Goal: Use online tool/utility: Utilize a website feature to perform a specific function

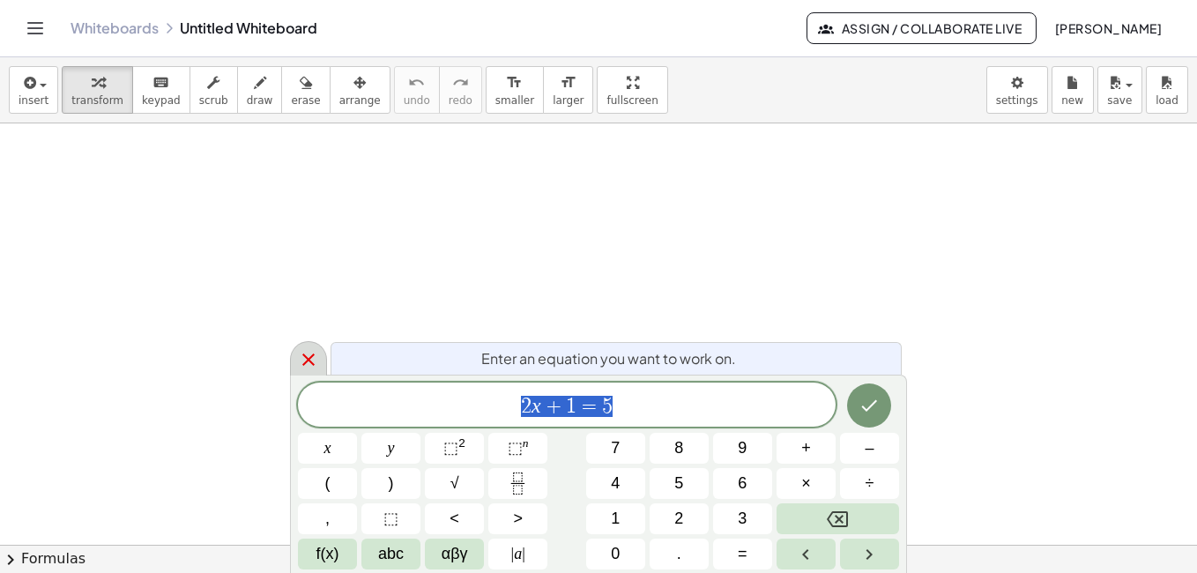
click at [308, 354] on icon at bounding box center [308, 359] width 21 height 21
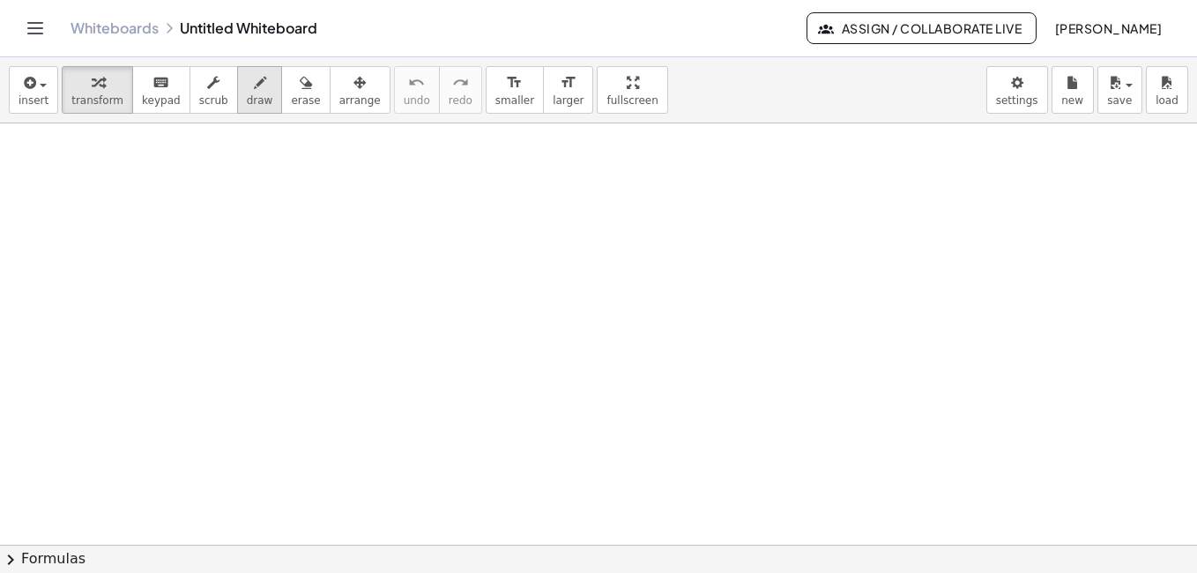
click at [253, 79] on button "draw" at bounding box center [260, 90] width 46 height 48
drag, startPoint x: 78, startPoint y: 162, endPoint x: 110, endPoint y: 161, distance: 32.6
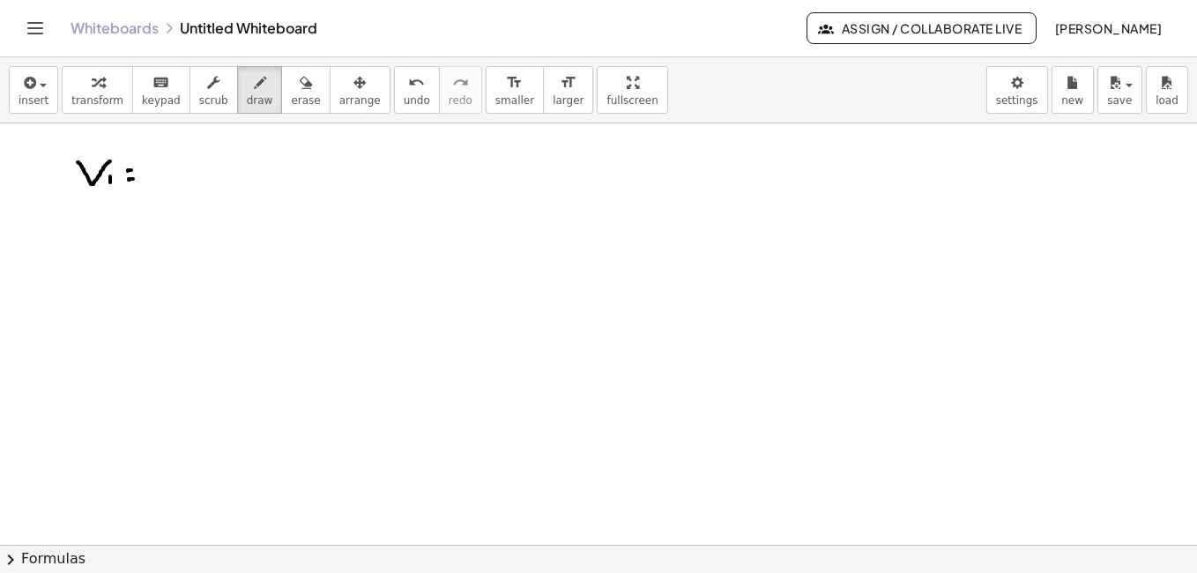
drag, startPoint x: 167, startPoint y: 152, endPoint x: 172, endPoint y: 181, distance: 29.4
drag, startPoint x: 184, startPoint y: 167, endPoint x: 207, endPoint y: 176, distance: 24.5
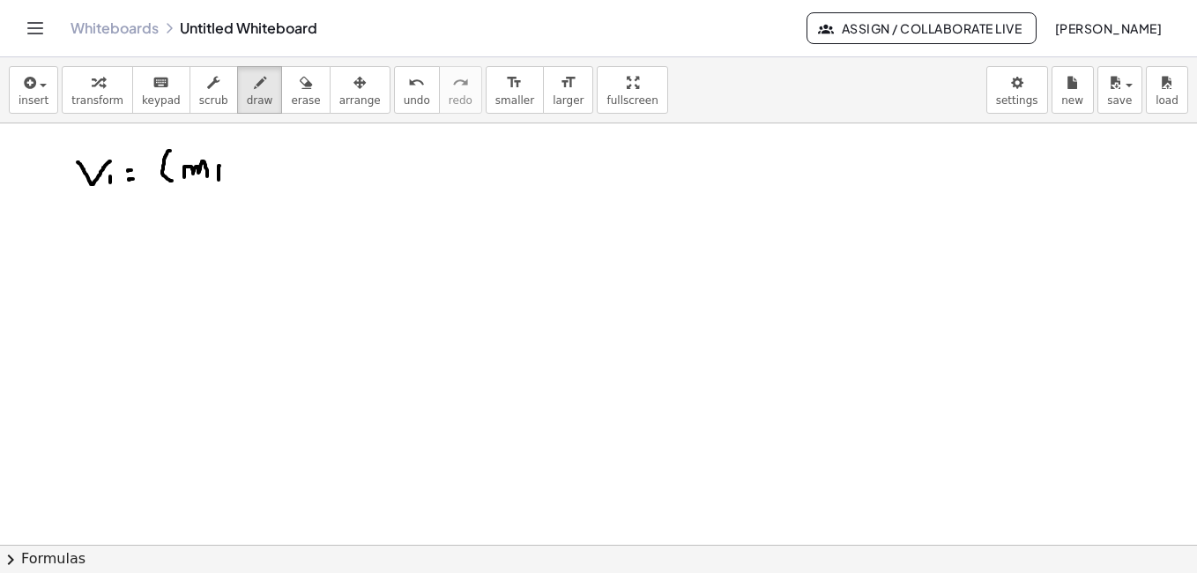
drag, startPoint x: 219, startPoint y: 166, endPoint x: 219, endPoint y: 180, distance: 14.1
drag, startPoint x: 250, startPoint y: 160, endPoint x: 249, endPoint y: 171, distance: 10.6
drag, startPoint x: 243, startPoint y: 165, endPoint x: 253, endPoint y: 165, distance: 9.7
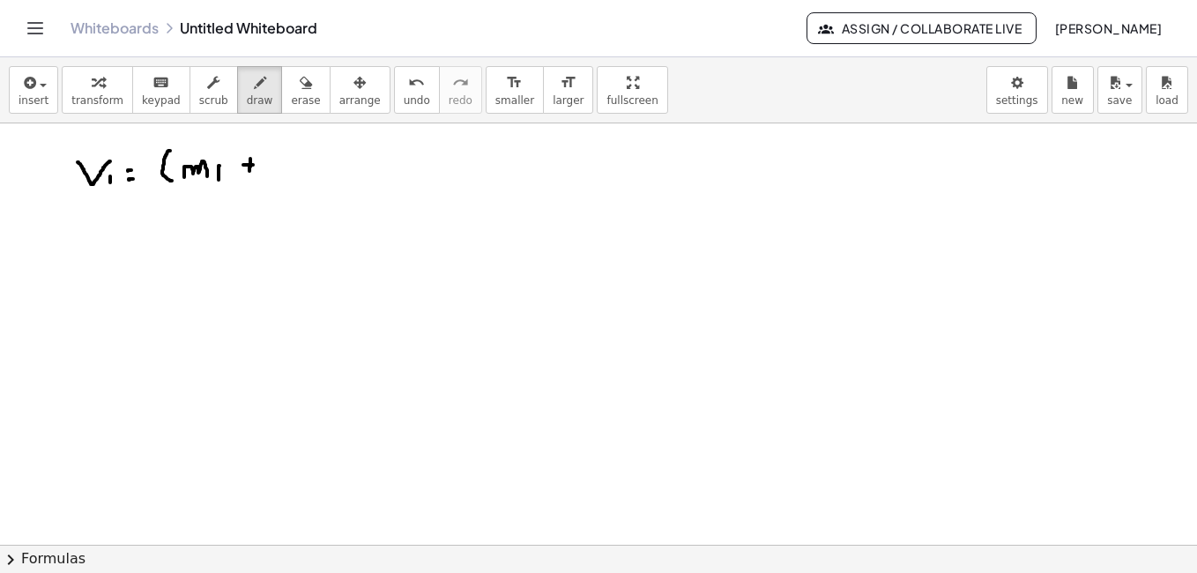
drag, startPoint x: 274, startPoint y: 160, endPoint x: 300, endPoint y: 173, distance: 29.2
drag, startPoint x: 315, startPoint y: 177, endPoint x: 322, endPoint y: 186, distance: 10.8
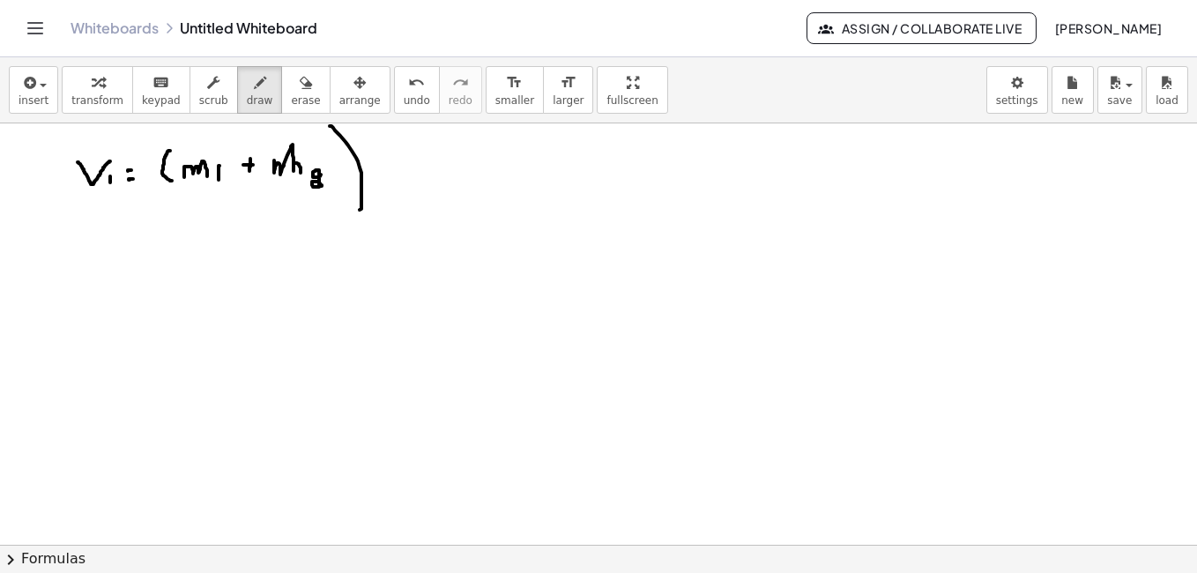
drag, startPoint x: 330, startPoint y: 126, endPoint x: 358, endPoint y: 211, distance: 88.9
drag, startPoint x: 161, startPoint y: 200, endPoint x: 384, endPoint y: 211, distance: 223.2
drag, startPoint x: 236, startPoint y: 234, endPoint x: 278, endPoint y: 248, distance: 43.8
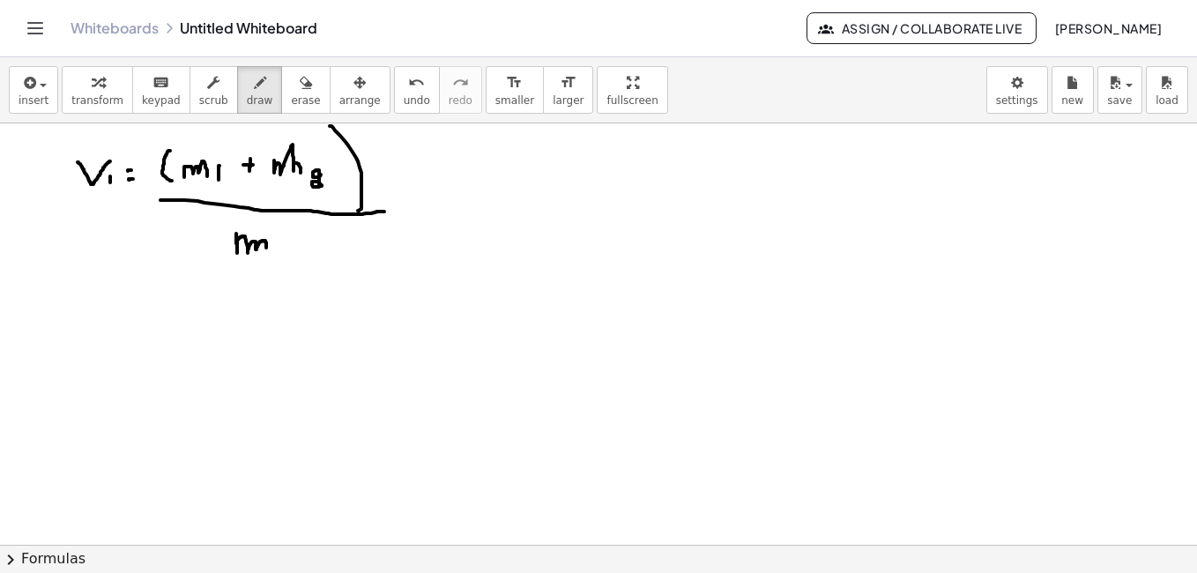
drag, startPoint x: 278, startPoint y: 241, endPoint x: 278, endPoint y: 261, distance: 19.4
drag, startPoint x: 418, startPoint y: 183, endPoint x: 443, endPoint y: 211, distance: 37.4
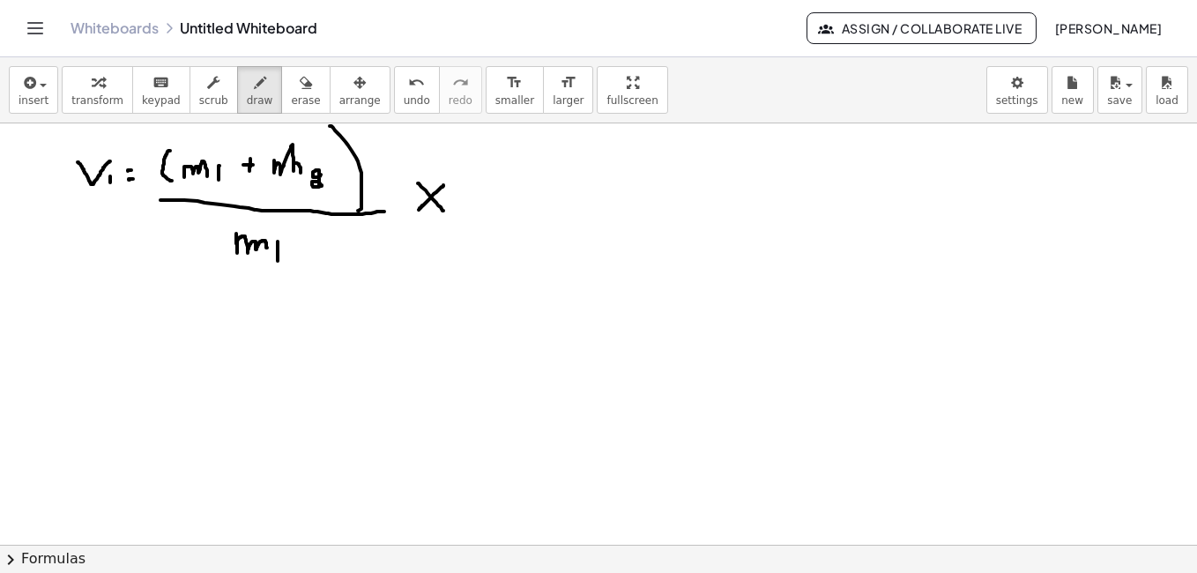
drag, startPoint x: 461, startPoint y: 167, endPoint x: 505, endPoint y: 174, distance: 44.6
drag, startPoint x: 108, startPoint y: 147, endPoint x: 67, endPoint y: 176, distance: 50.6
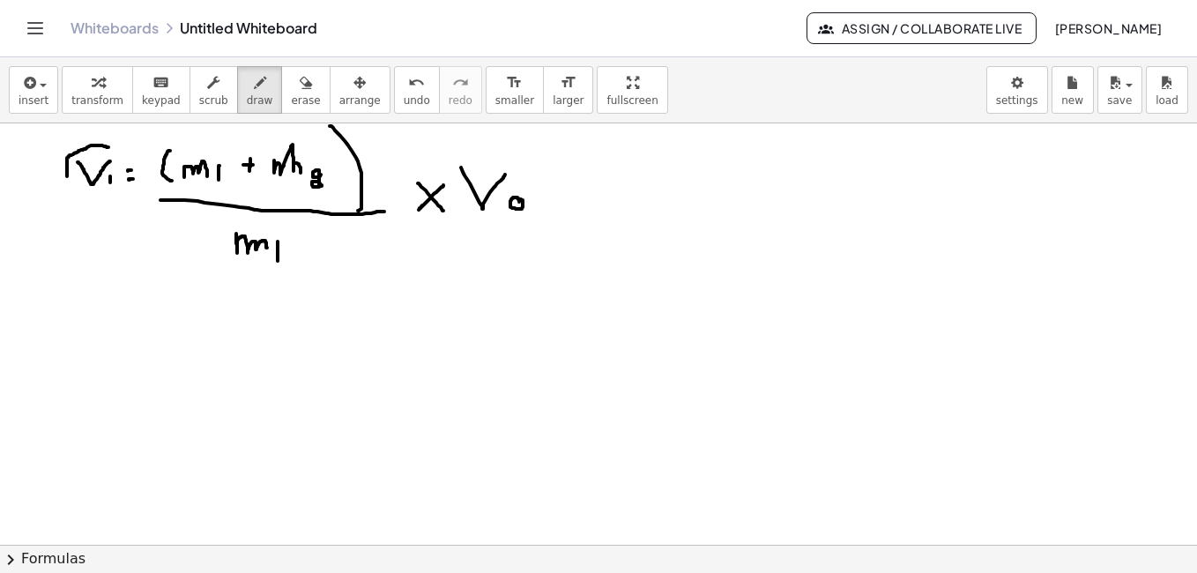
drag, startPoint x: 66, startPoint y: 173, endPoint x: 104, endPoint y: 140, distance: 50.0
drag, startPoint x: 784, startPoint y: 152, endPoint x: 827, endPoint y: 142, distance: 44.5
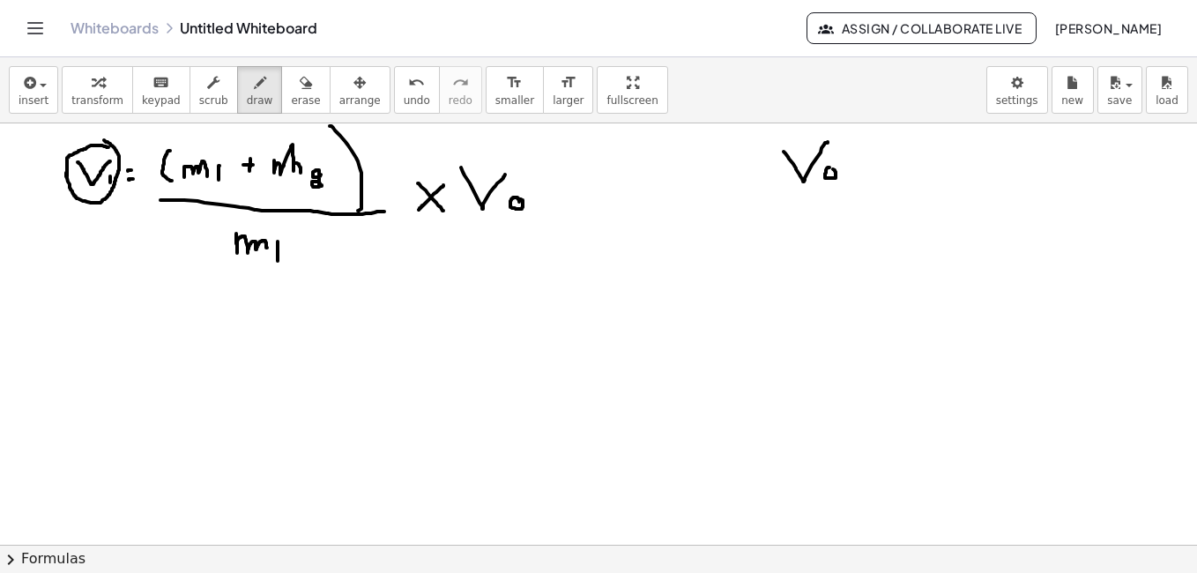
drag, startPoint x: 858, startPoint y: 163, endPoint x: 870, endPoint y: 164, distance: 11.5
drag, startPoint x: 903, startPoint y: 156, endPoint x: 905, endPoint y: 181, distance: 24.7
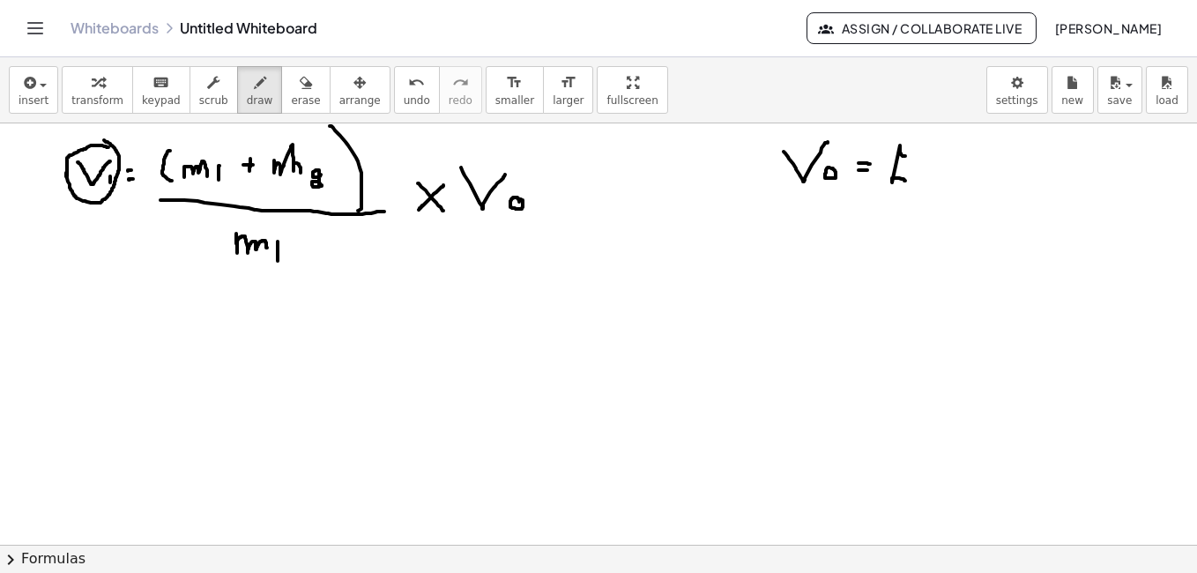
click at [404, 94] on span "undo" at bounding box center [417, 100] width 26 height 12
drag, startPoint x: 904, startPoint y: 158, endPoint x: 909, endPoint y: 171, distance: 13.9
drag, startPoint x: 922, startPoint y: 160, endPoint x: 938, endPoint y: 170, distance: 18.6
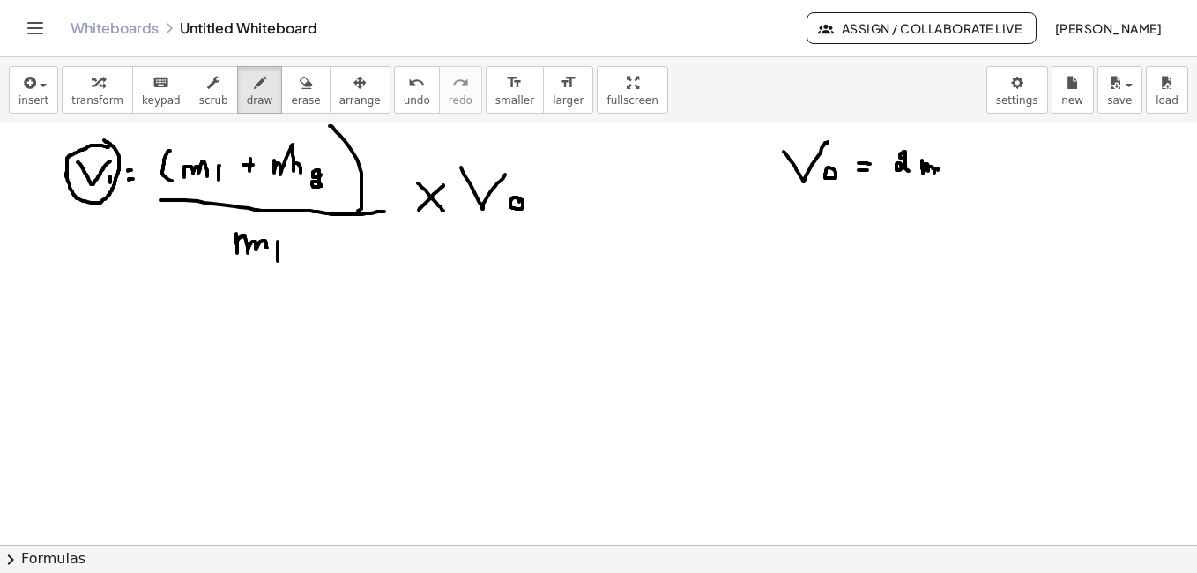
drag, startPoint x: 958, startPoint y: 156, endPoint x: 950, endPoint y: 179, distance: 24.2
drag, startPoint x: 980, startPoint y: 167, endPoint x: 973, endPoint y: 174, distance: 9.4
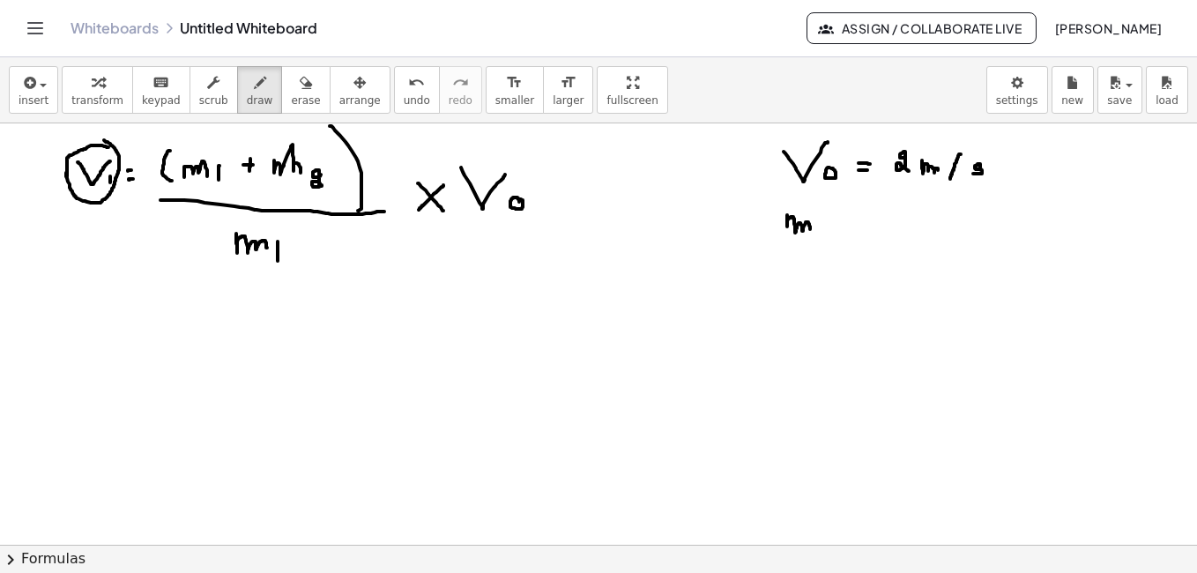
drag, startPoint x: 787, startPoint y: 215, endPoint x: 810, endPoint y: 230, distance: 27.4
drag, startPoint x: 827, startPoint y: 217, endPoint x: 826, endPoint y: 234, distance: 16.8
drag, startPoint x: 846, startPoint y: 222, endPoint x: 857, endPoint y: 222, distance: 10.6
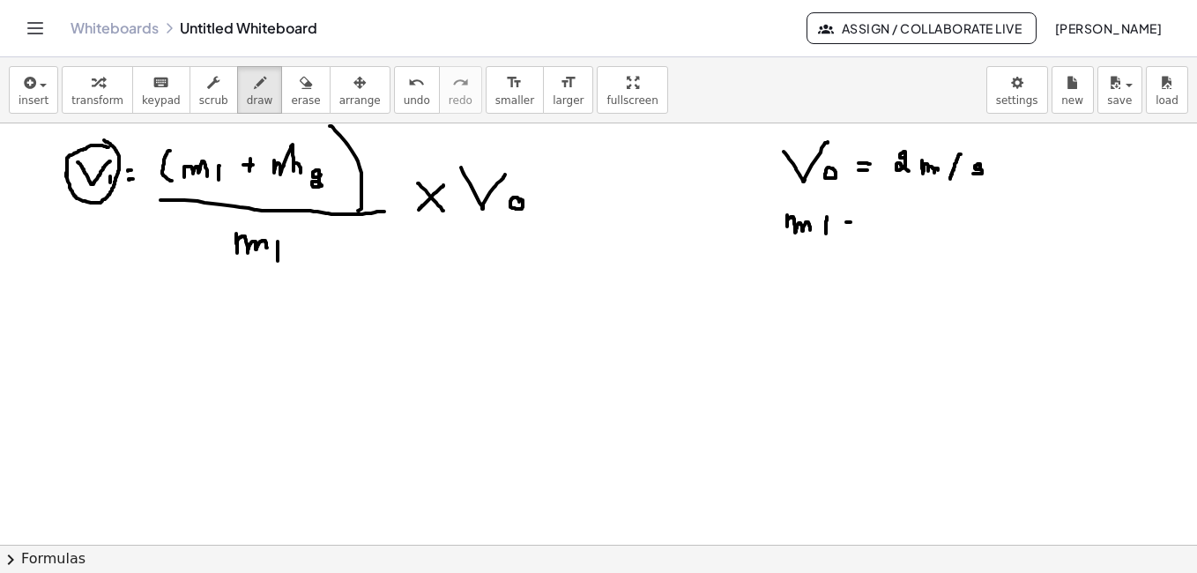
drag, startPoint x: 923, startPoint y: 215, endPoint x: 916, endPoint y: 224, distance: 11.3
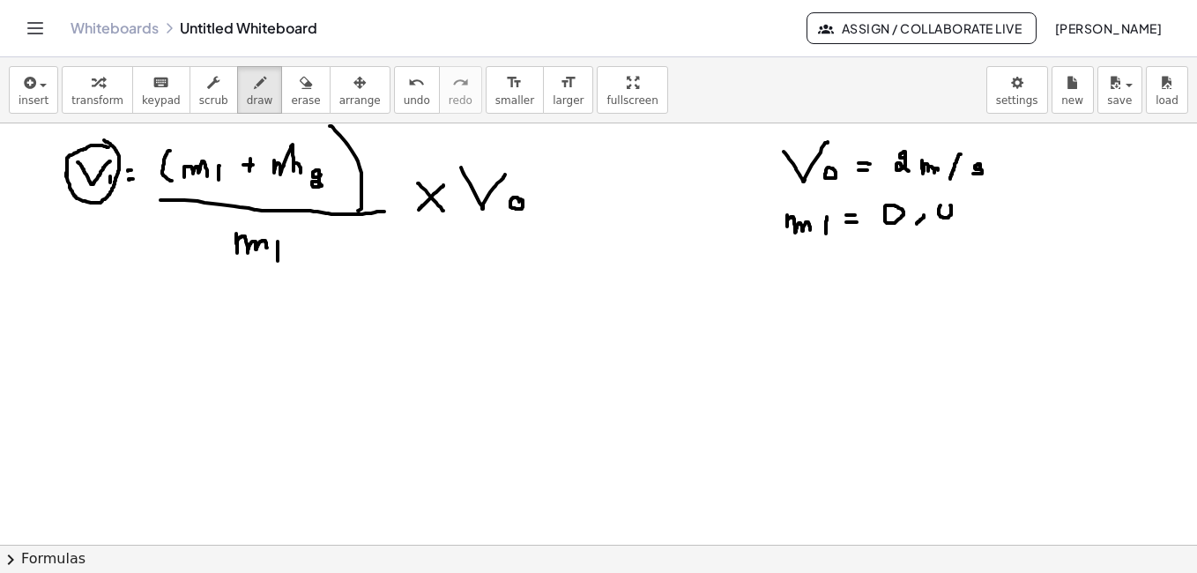
drag, startPoint x: 997, startPoint y: 211, endPoint x: 1003, endPoint y: 224, distance: 14.6
drag, startPoint x: 1023, startPoint y: 199, endPoint x: 1023, endPoint y: 217, distance: 17.6
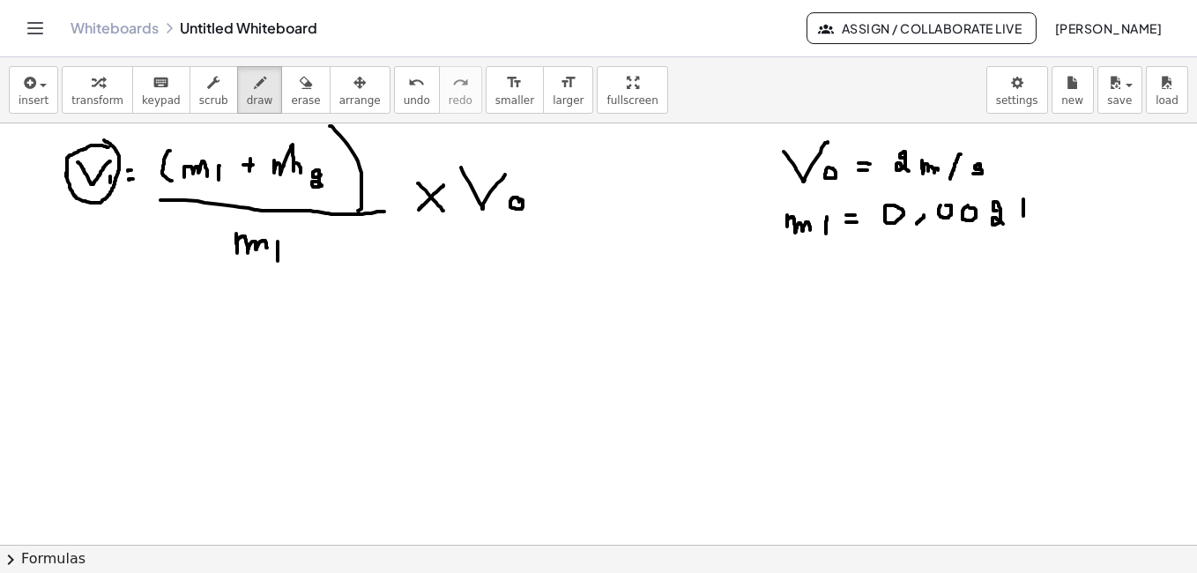
drag, startPoint x: 1038, startPoint y: 201, endPoint x: 1035, endPoint y: 217, distance: 16.2
drag, startPoint x: 1050, startPoint y: 213, endPoint x: 1057, endPoint y: 231, distance: 19.0
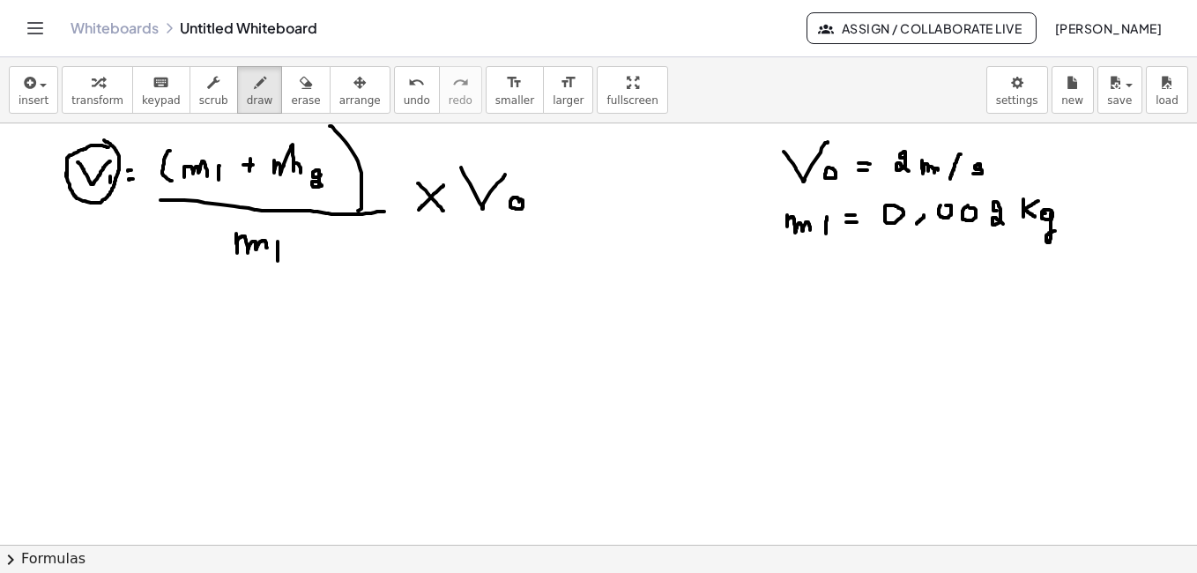
drag, startPoint x: 796, startPoint y: 256, endPoint x: 817, endPoint y: 264, distance: 22.9
drag, startPoint x: 834, startPoint y: 261, endPoint x: 839, endPoint y: 277, distance: 16.5
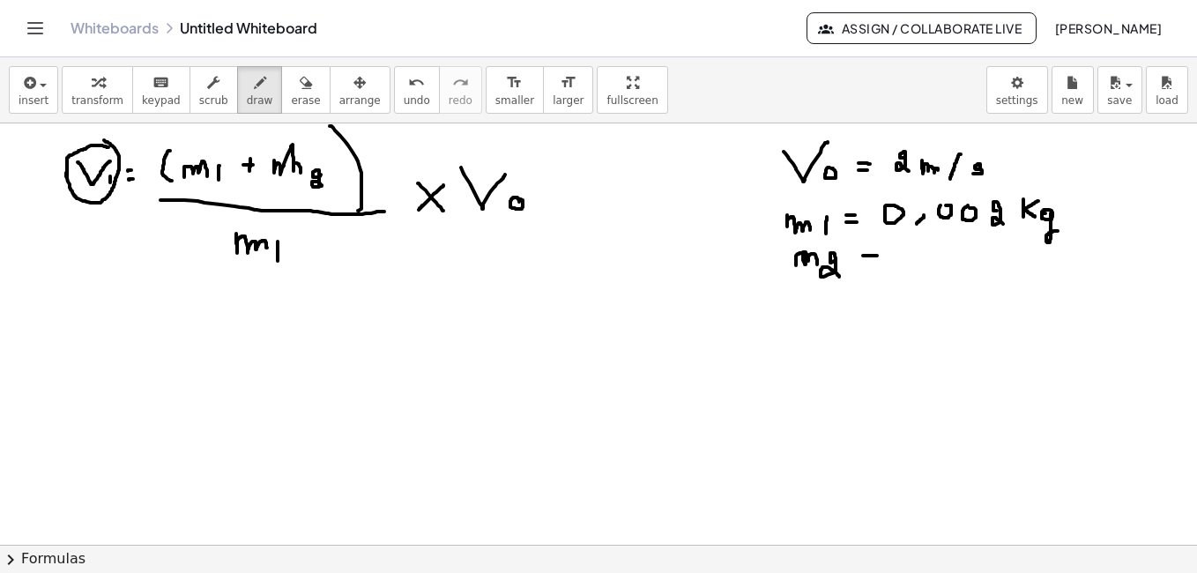
drag, startPoint x: 863, startPoint y: 256, endPoint x: 874, endPoint y: 256, distance: 11.5
drag, startPoint x: 862, startPoint y: 242, endPoint x: 876, endPoint y: 245, distance: 14.3
drag, startPoint x: 930, startPoint y: 239, endPoint x: 942, endPoint y: 254, distance: 19.4
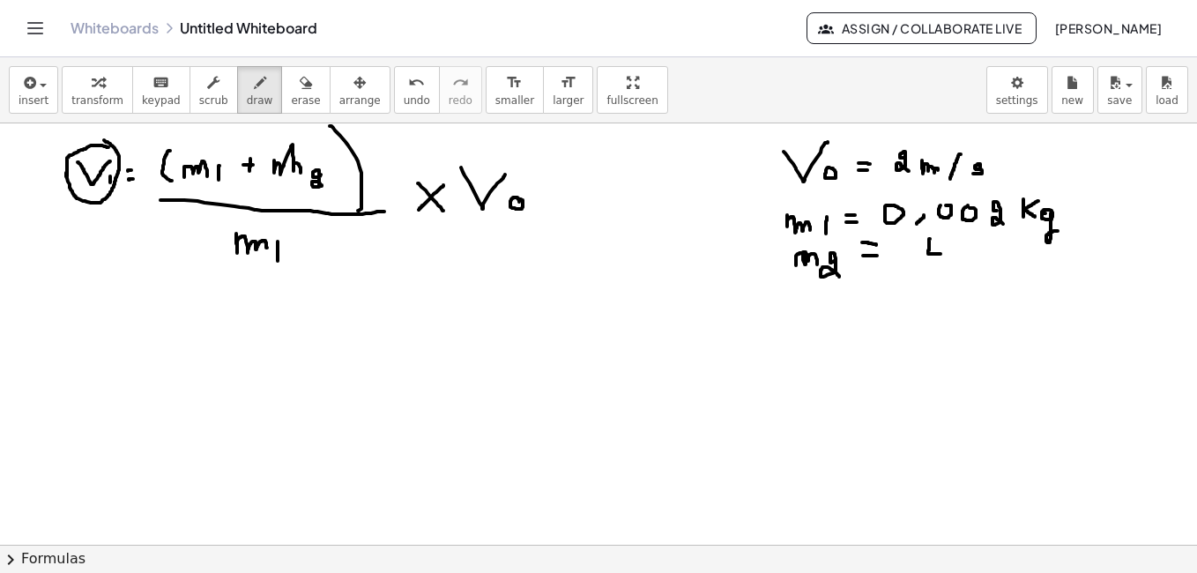
drag, startPoint x: 942, startPoint y: 249, endPoint x: 941, endPoint y: 265, distance: 15.9
drag, startPoint x: 957, startPoint y: 237, endPoint x: 957, endPoint y: 256, distance: 18.5
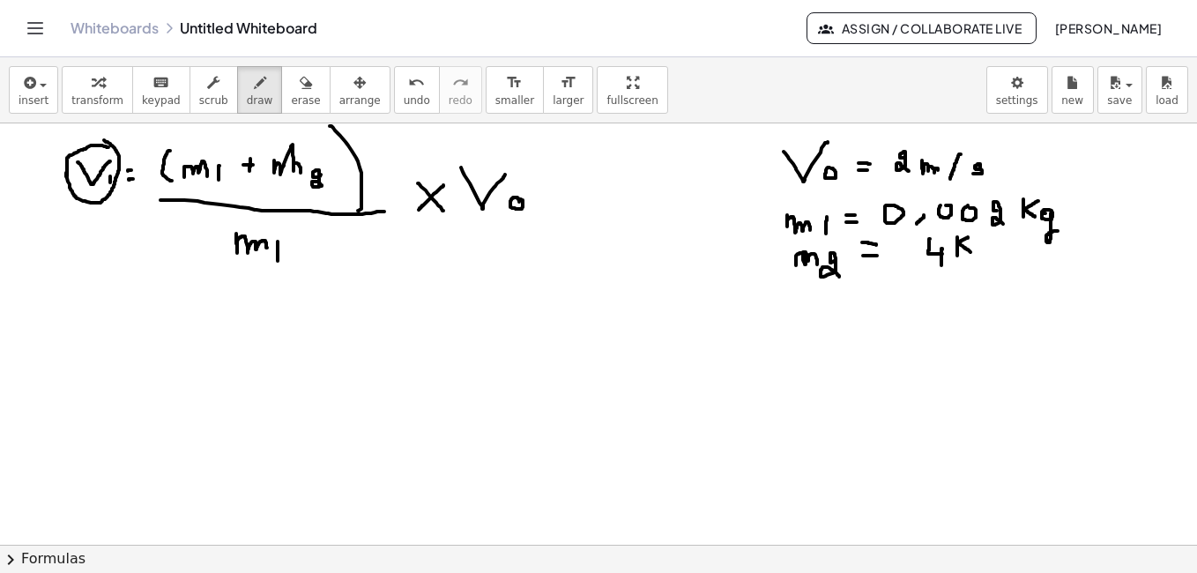
drag, startPoint x: 968, startPoint y: 237, endPoint x: 970, endPoint y: 252, distance: 15.2
drag, startPoint x: 986, startPoint y: 247, endPoint x: 990, endPoint y: 258, distance: 12.0
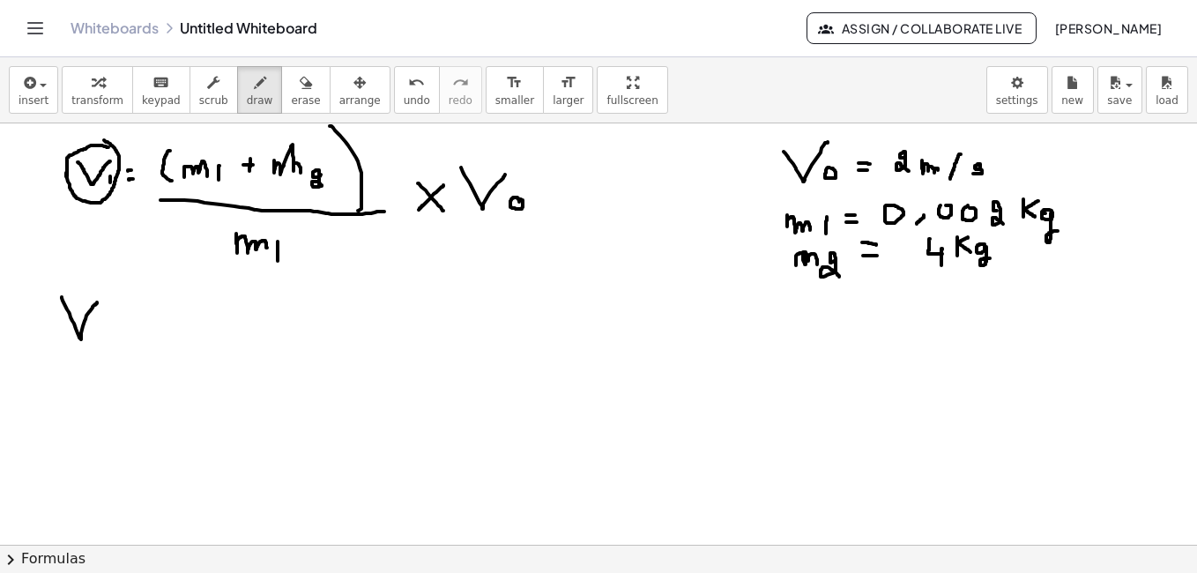
drag, startPoint x: 62, startPoint y: 297, endPoint x: 98, endPoint y: 301, distance: 36.4
drag, startPoint x: 128, startPoint y: 321, endPoint x: 143, endPoint y: 322, distance: 15.0
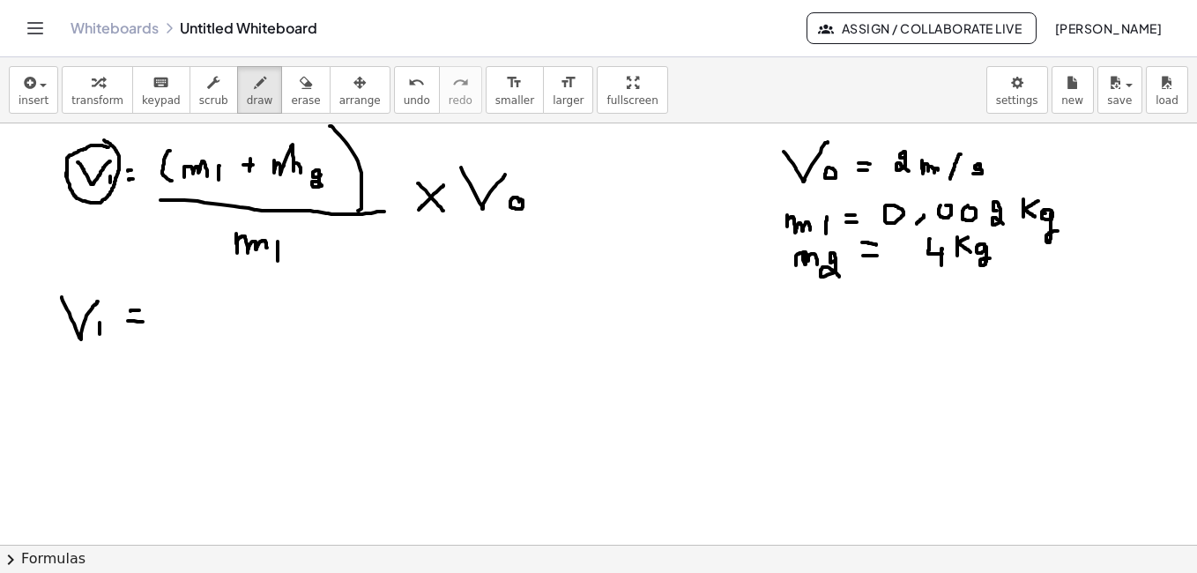
drag, startPoint x: 132, startPoint y: 310, endPoint x: 142, endPoint y: 310, distance: 9.7
drag, startPoint x: 190, startPoint y: 263, endPoint x: 179, endPoint y: 324, distance: 62.7
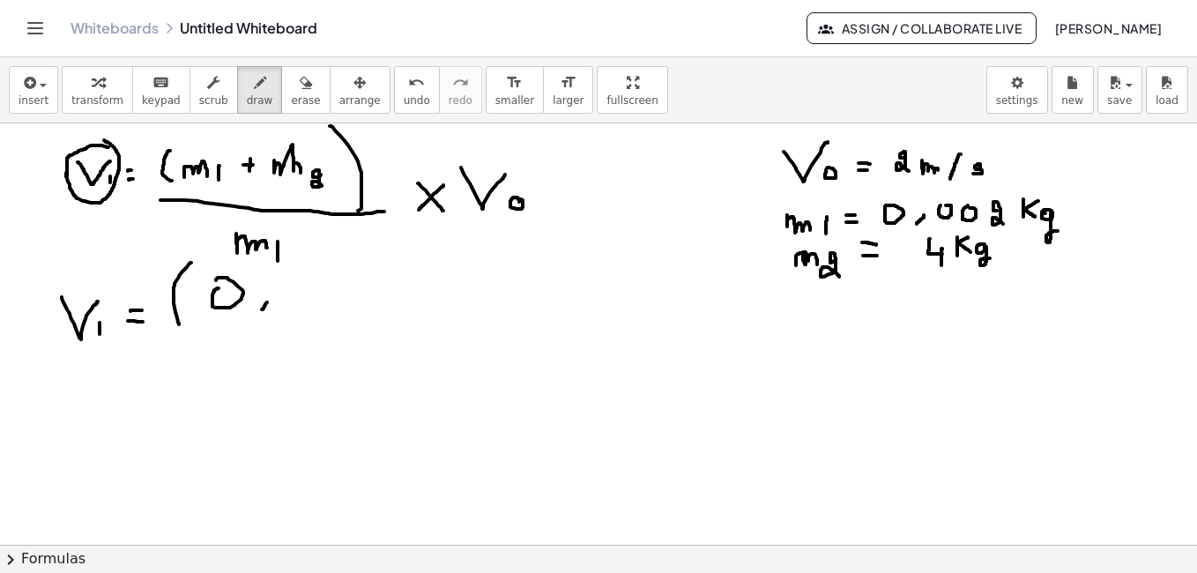
drag, startPoint x: 382, startPoint y: 286, endPoint x: 391, endPoint y: 314, distance: 29.5
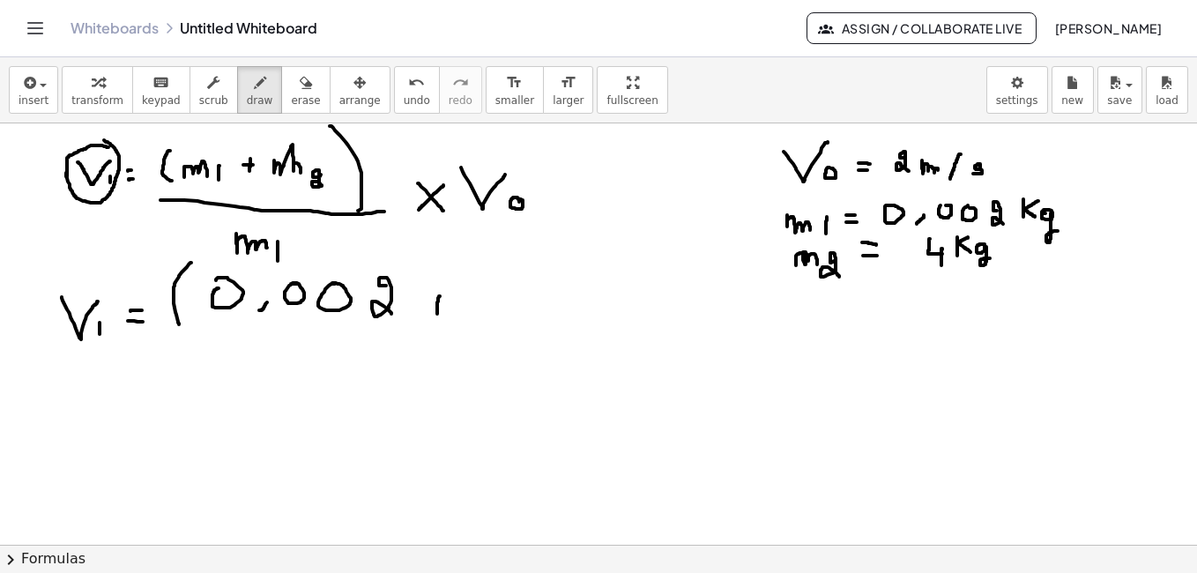
drag, startPoint x: 440, startPoint y: 296, endPoint x: 437, endPoint y: 314, distance: 17.8
drag, startPoint x: 429, startPoint y: 306, endPoint x: 443, endPoint y: 305, distance: 14.1
drag, startPoint x: 482, startPoint y: 262, endPoint x: 490, endPoint y: 311, distance: 50.0
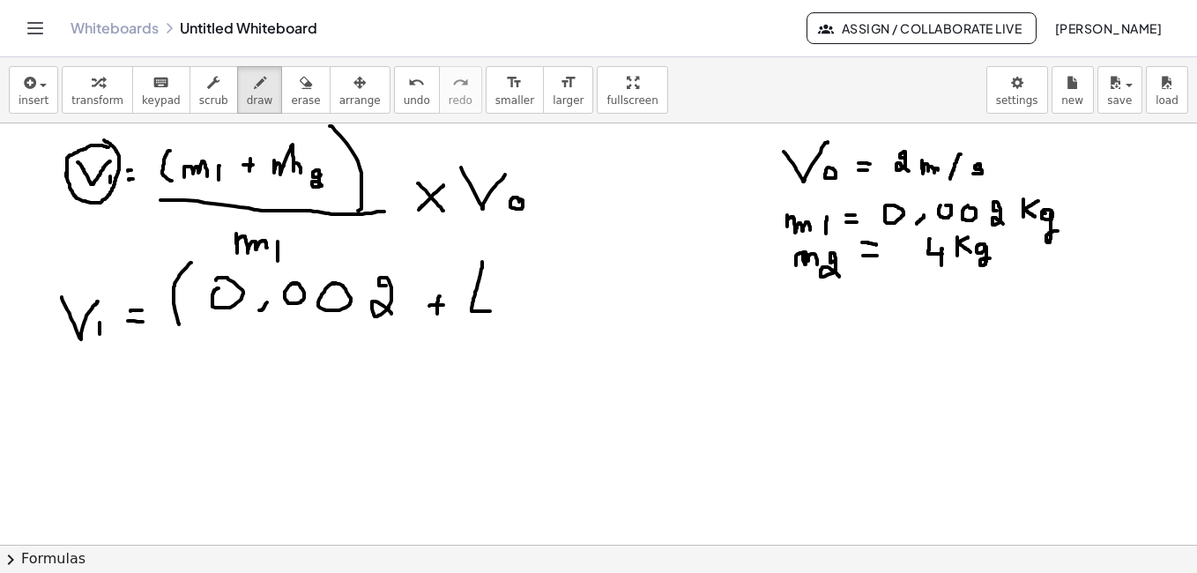
drag, startPoint x: 493, startPoint y: 292, endPoint x: 492, endPoint y: 319, distance: 27.4
drag, startPoint x: 512, startPoint y: 237, endPoint x: 518, endPoint y: 330, distance: 92.7
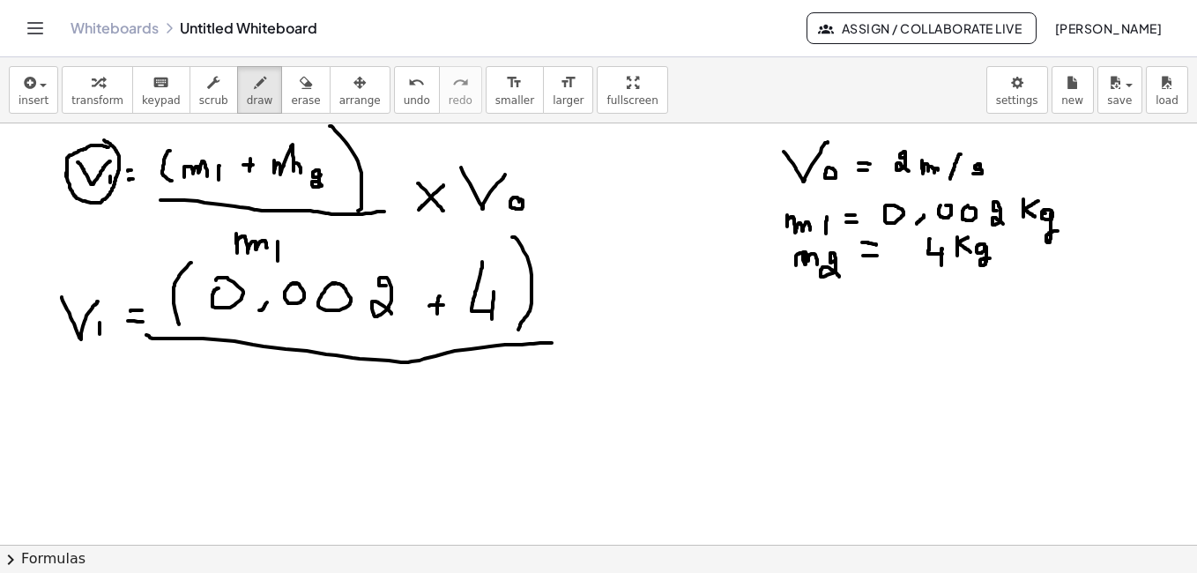
drag, startPoint x: 176, startPoint y: 338, endPoint x: 552, endPoint y: 343, distance: 375.4
drag, startPoint x: 282, startPoint y: 392, endPoint x: 268, endPoint y: 423, distance: 33.9
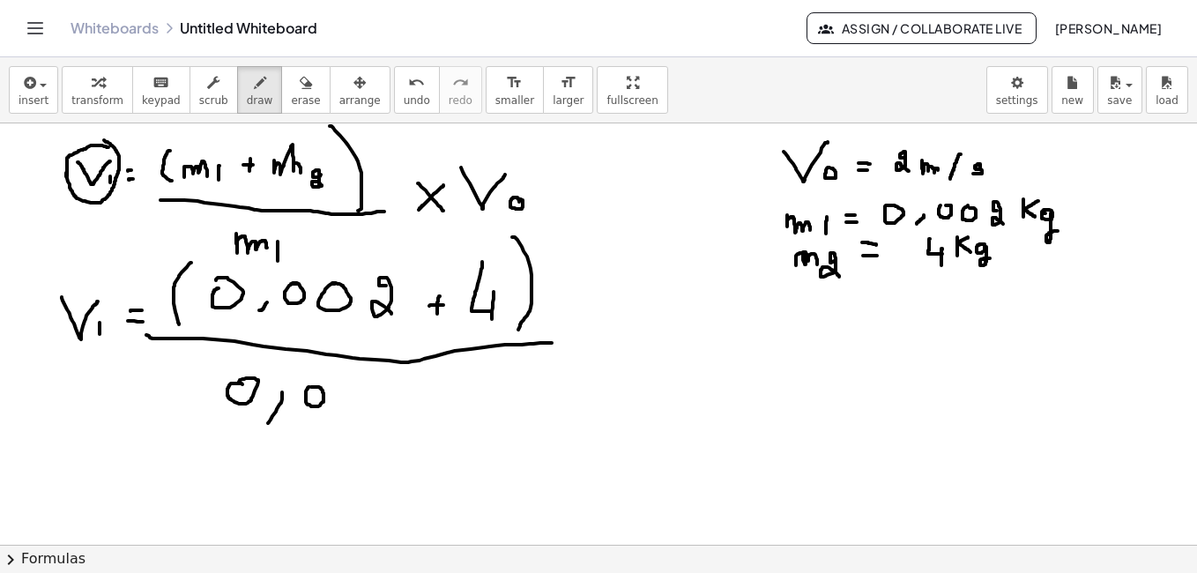
drag, startPoint x: 384, startPoint y: 385, endPoint x: 387, endPoint y: 401, distance: 16.1
drag, startPoint x: 613, startPoint y: 300, endPoint x: 638, endPoint y: 330, distance: 38.8
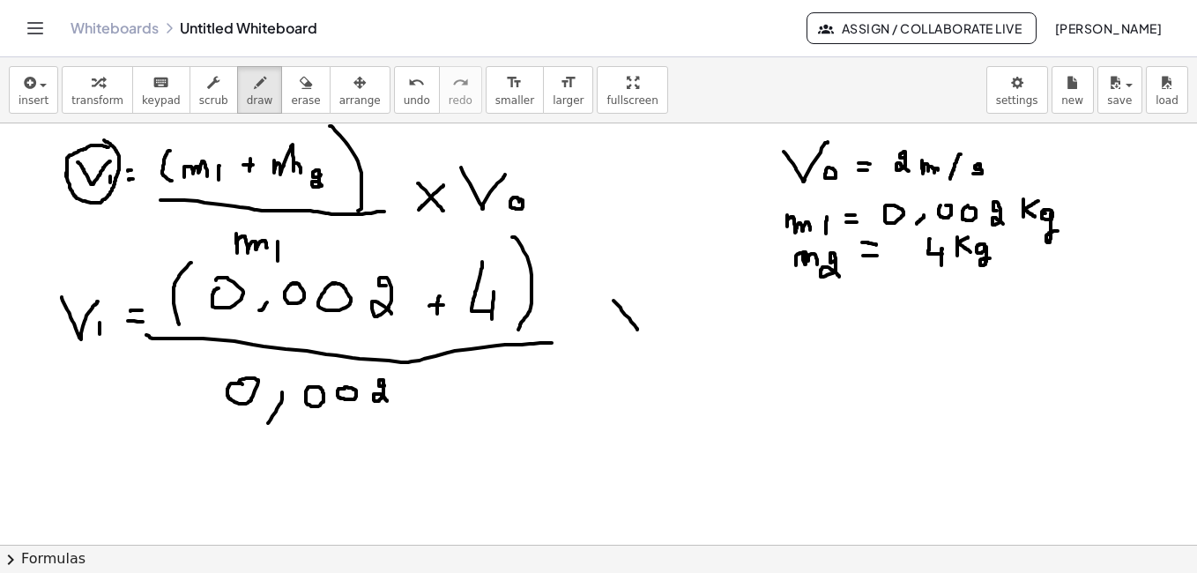
drag, startPoint x: 666, startPoint y: 276, endPoint x: 745, endPoint y: 278, distance: 79.4
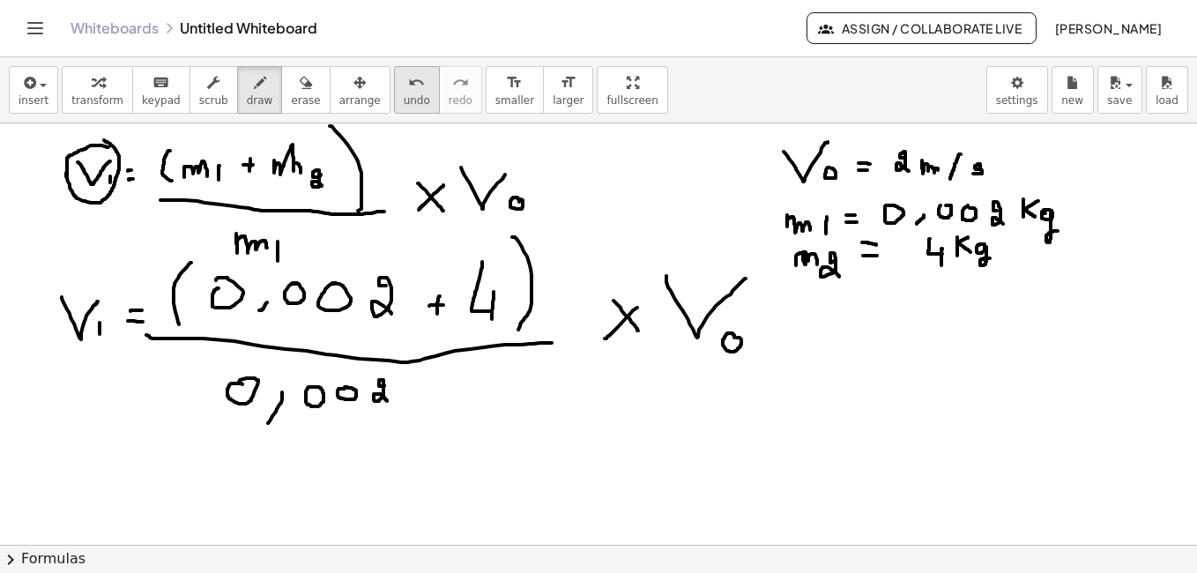
click at [404, 94] on span "undo" at bounding box center [417, 100] width 26 height 12
click at [404, 95] on span "undo" at bounding box center [417, 100] width 26 height 12
drag, startPoint x: 696, startPoint y: 285, endPoint x: 710, endPoint y: 323, distance: 41.3
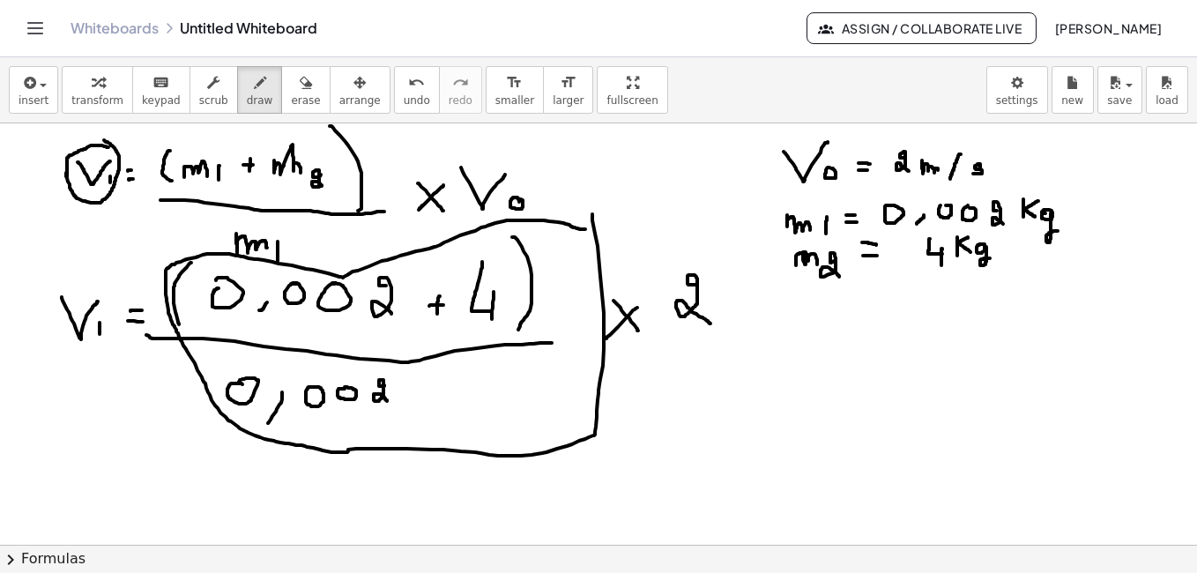
drag, startPoint x: 592, startPoint y: 214, endPoint x: 693, endPoint y: 278, distance: 118.8
drag, startPoint x: 110, startPoint y: 467, endPoint x: 126, endPoint y: 472, distance: 16.7
drag, startPoint x: 103, startPoint y: 486, endPoint x: 131, endPoint y: 486, distance: 28.2
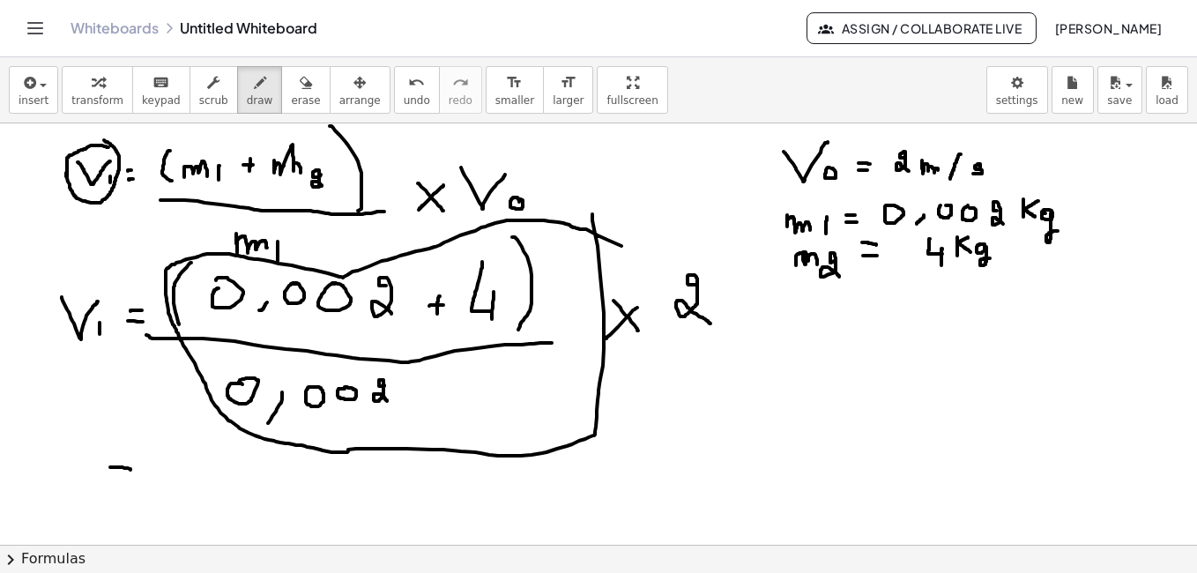
drag, startPoint x: 197, startPoint y: 478, endPoint x: 203, endPoint y: 506, distance: 28.7
drag, startPoint x: 228, startPoint y: 498, endPoint x: 222, endPoint y: 508, distance: 12.2
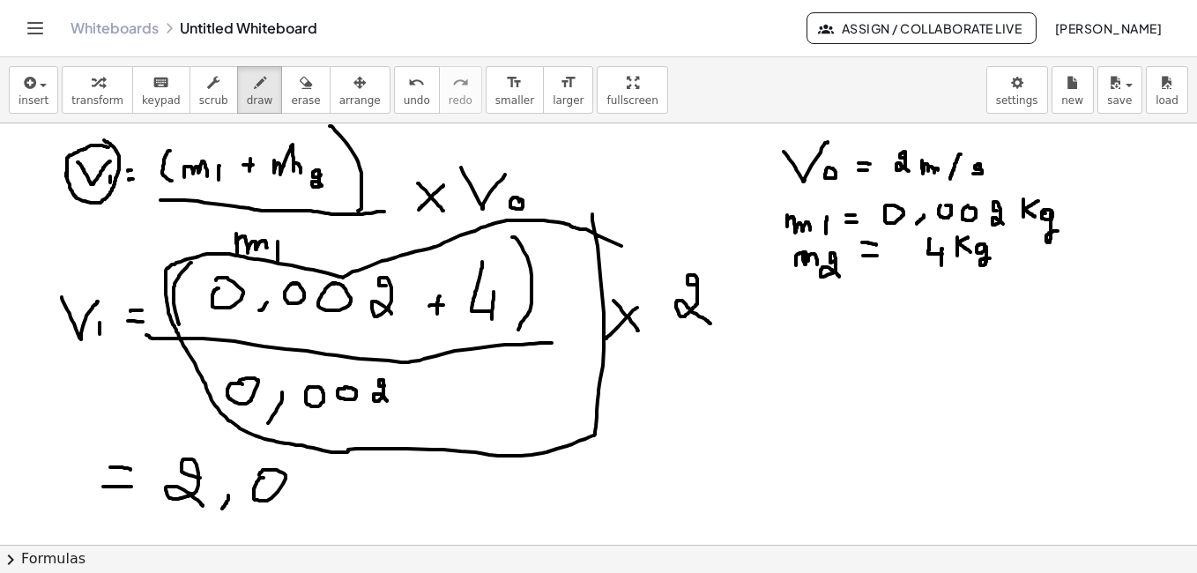
drag, startPoint x: 341, startPoint y: 478, endPoint x: 341, endPoint y: 506, distance: 27.3
drag, startPoint x: 382, startPoint y: 481, endPoint x: 397, endPoint y: 495, distance: 20.6
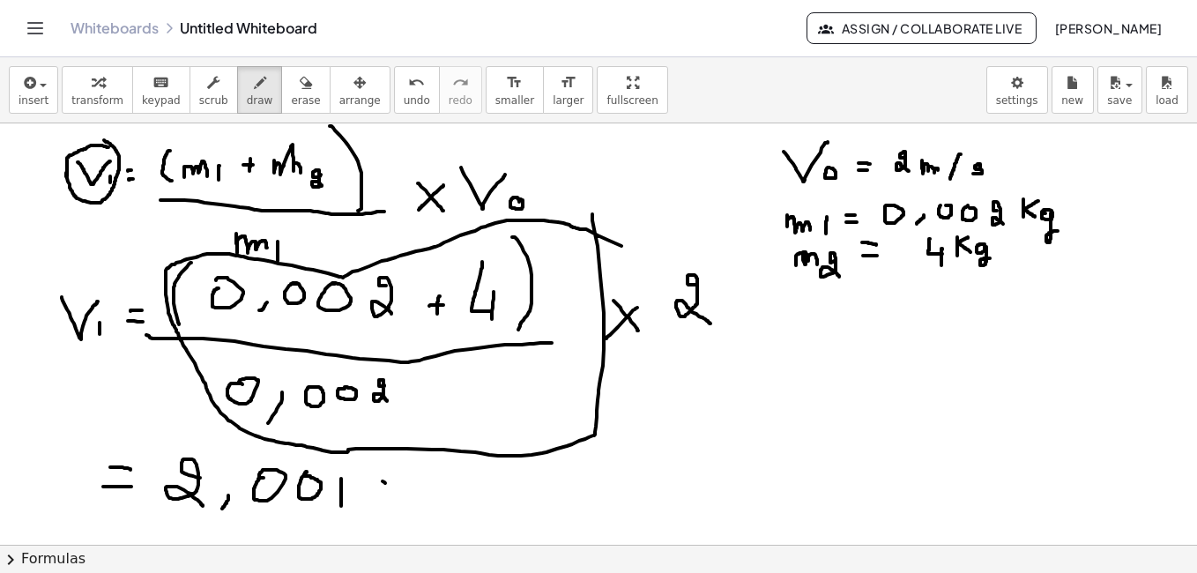
drag, startPoint x: 398, startPoint y: 482, endPoint x: 384, endPoint y: 492, distance: 17.1
drag, startPoint x: 444, startPoint y: 478, endPoint x: 447, endPoint y: 495, distance: 17.0
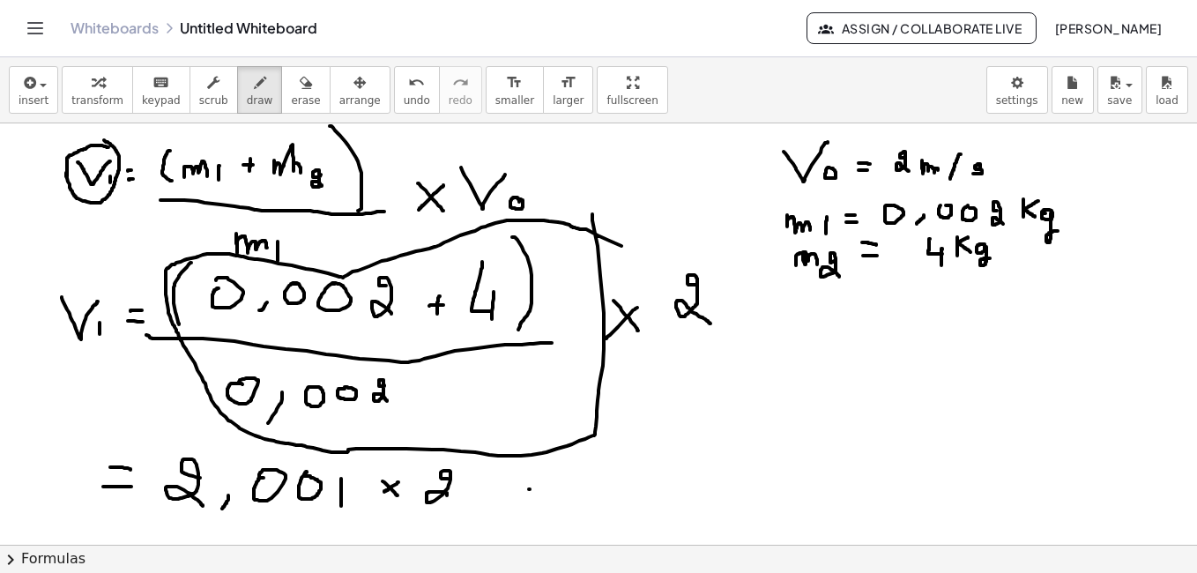
drag, startPoint x: 530, startPoint y: 489, endPoint x: 553, endPoint y: 489, distance: 22.9
drag, startPoint x: 531, startPoint y: 495, endPoint x: 554, endPoint y: 496, distance: 22.9
drag, startPoint x: 597, startPoint y: 478, endPoint x: 609, endPoint y: 494, distance: 20.8
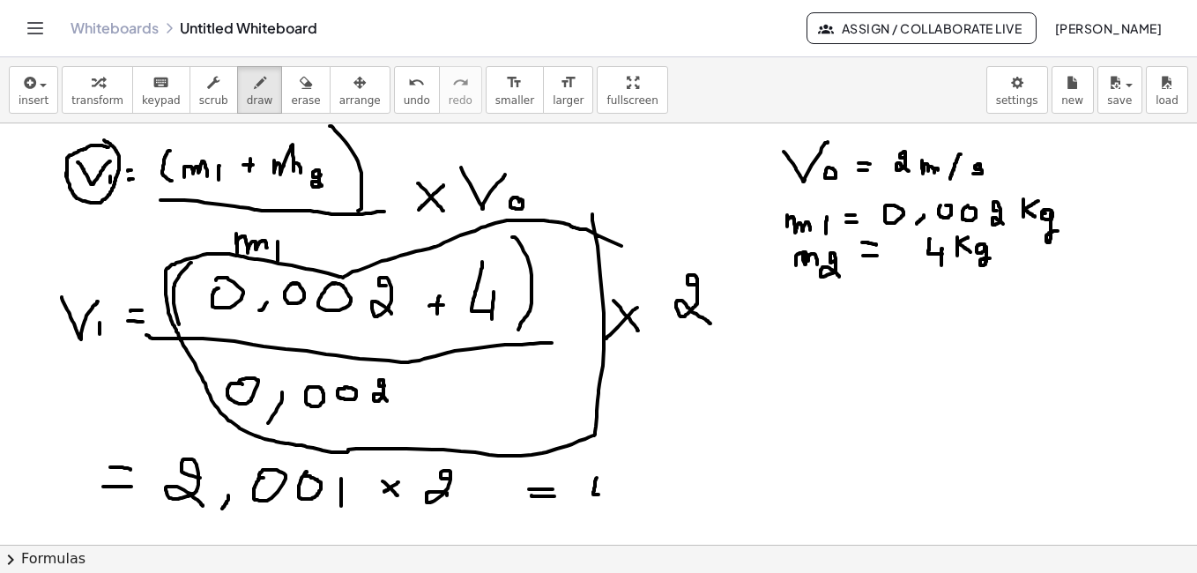
drag, startPoint x: 609, startPoint y: 489, endPoint x: 607, endPoint y: 508, distance: 19.5
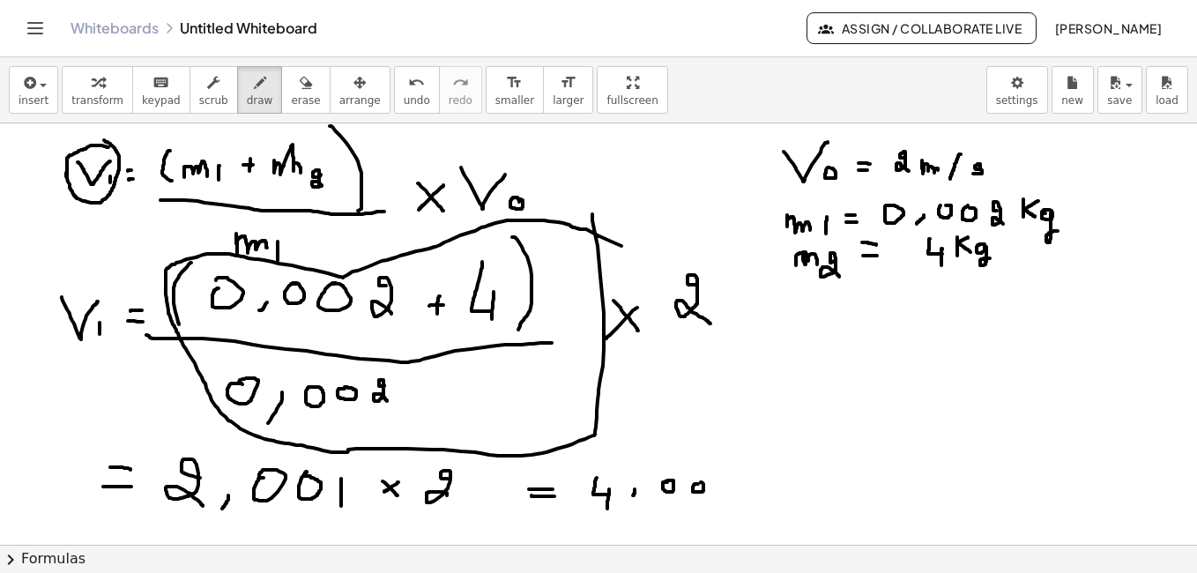
drag, startPoint x: 721, startPoint y: 482, endPoint x: 730, endPoint y: 494, distance: 15.2
